Goal: Task Accomplishment & Management: Use online tool/utility

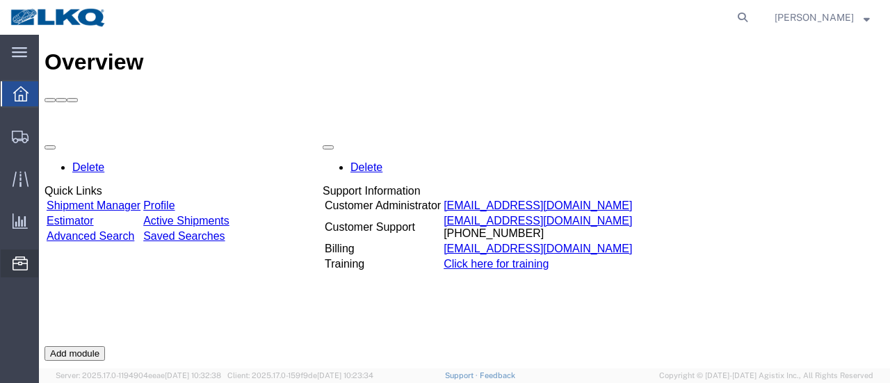
click at [0, 0] on span "Location Appointment" at bounding box center [0, 0] width 0 height 0
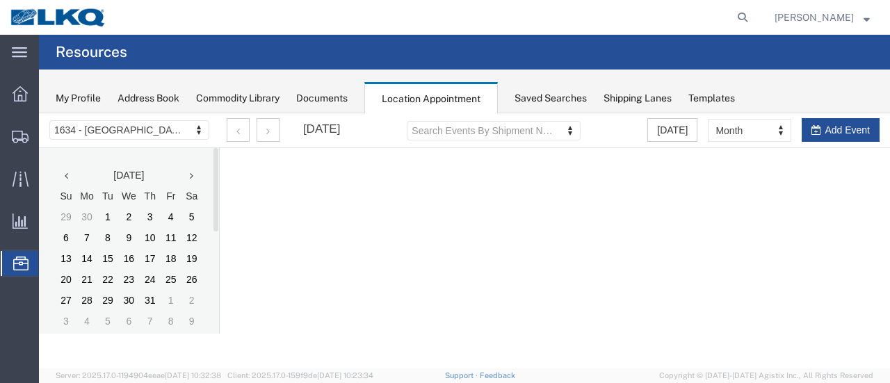
select select "28712"
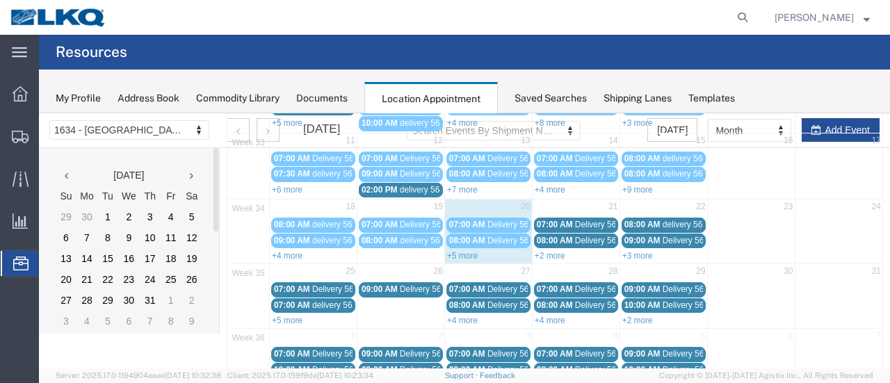
scroll to position [209, 0]
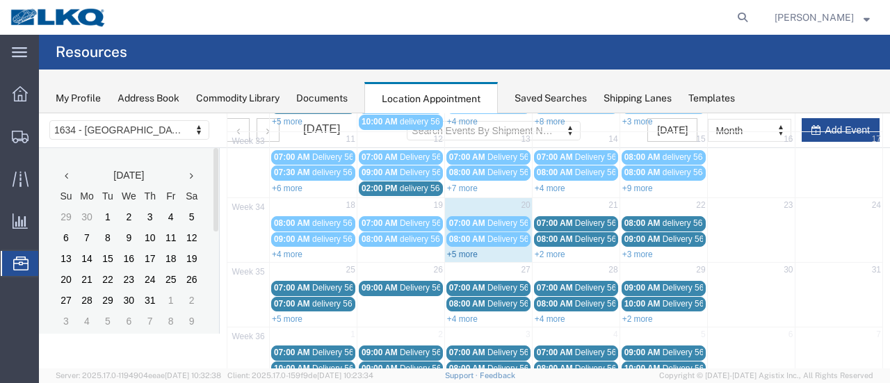
click at [467, 250] on link "+5 more" at bounding box center [462, 255] width 31 height 10
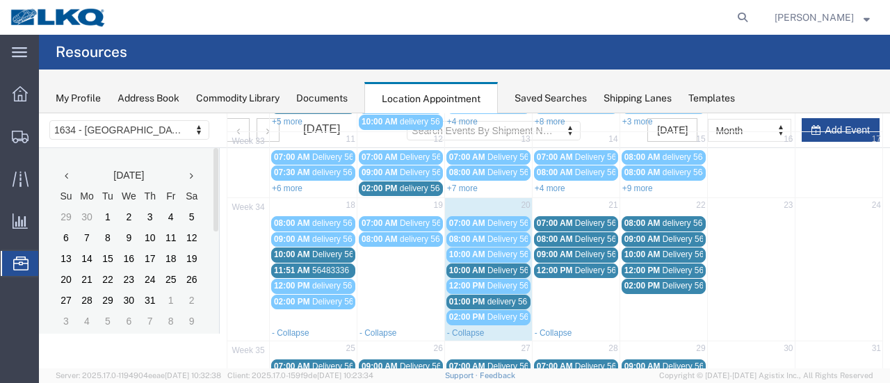
click at [513, 266] on span "Delivery 56191533" at bounding box center [521, 271] width 69 height 10
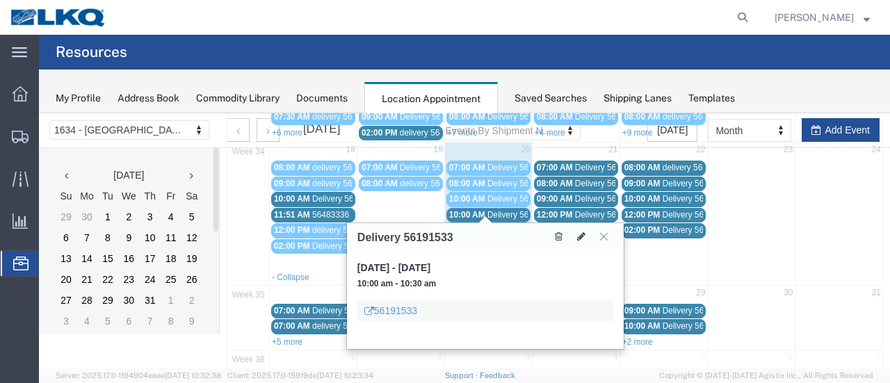
scroll to position [278, 0]
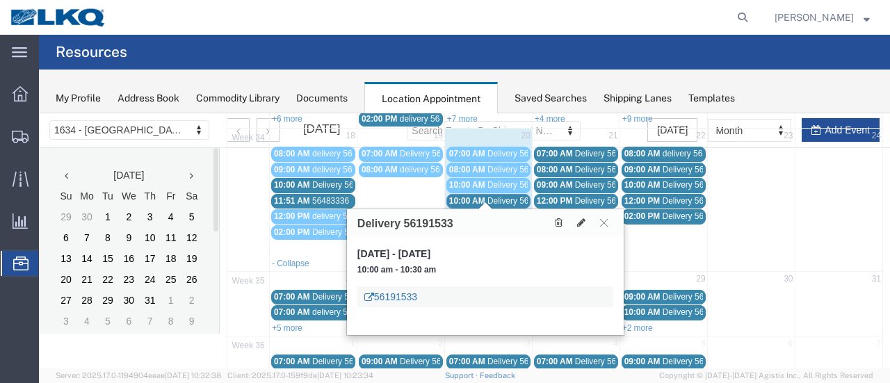
click at [391, 295] on link "56191533" at bounding box center [390, 297] width 53 height 14
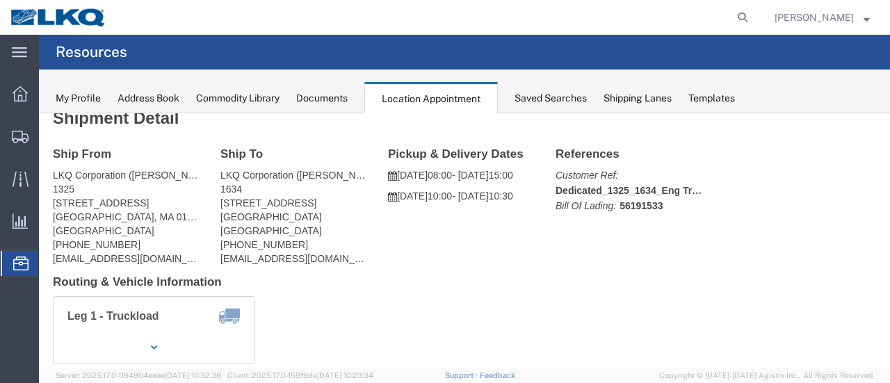
scroll to position [0, 0]
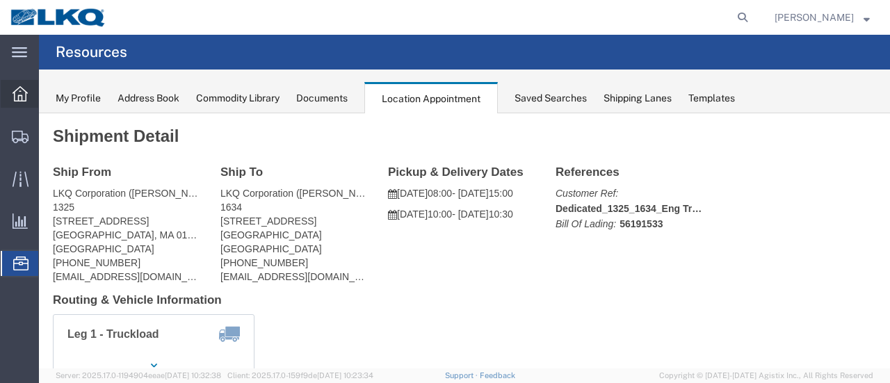
click at [18, 94] on icon at bounding box center [20, 93] width 15 height 15
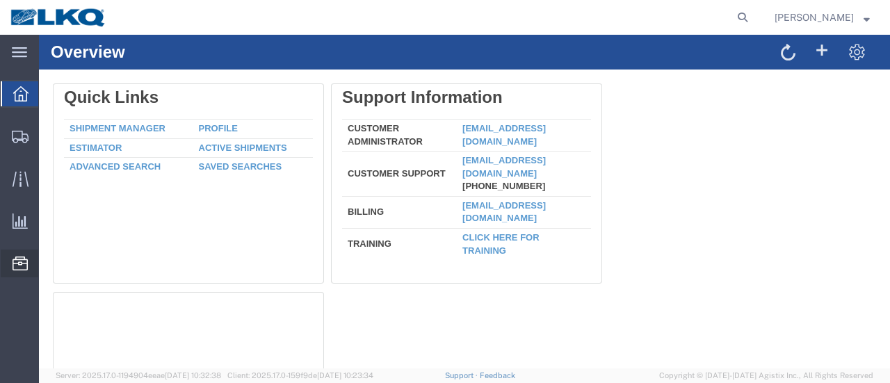
click at [0, 0] on span "Location Appointment" at bounding box center [0, 0] width 0 height 0
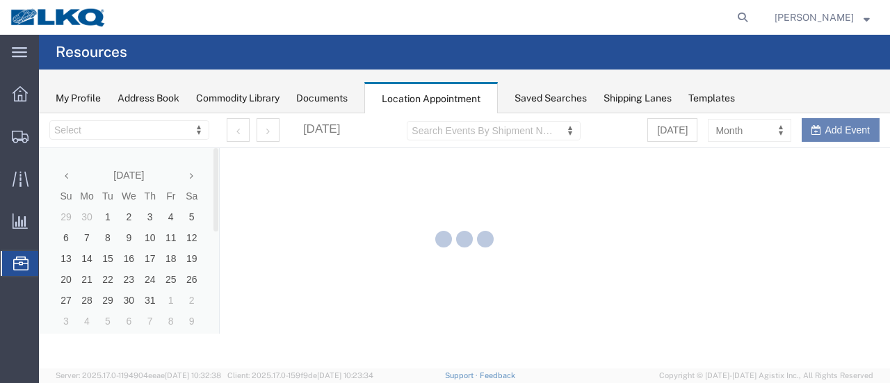
select select "28712"
